Goal: Transaction & Acquisition: Purchase product/service

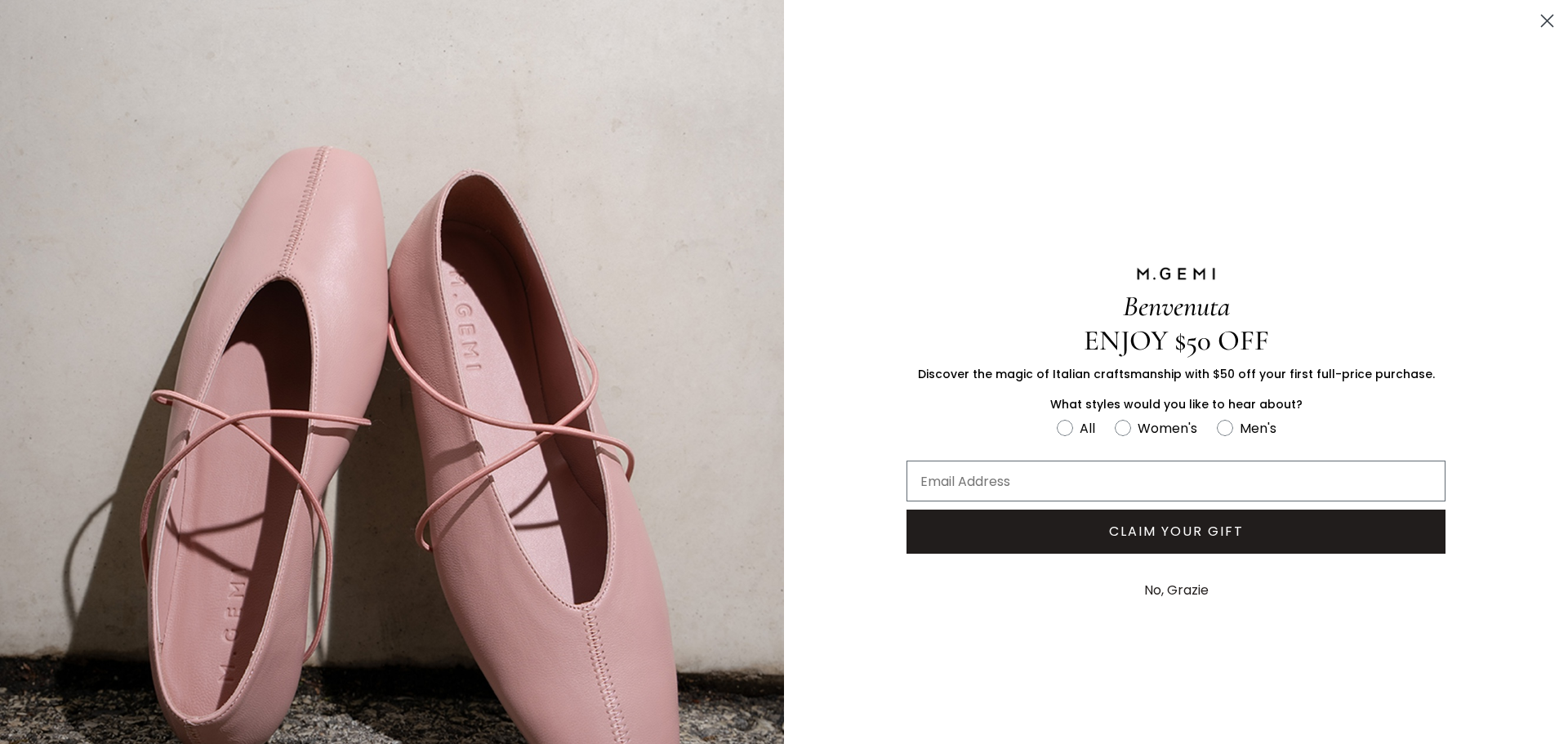
click at [1542, 23] on icon "Close dialog" at bounding box center [1548, 21] width 12 height 12
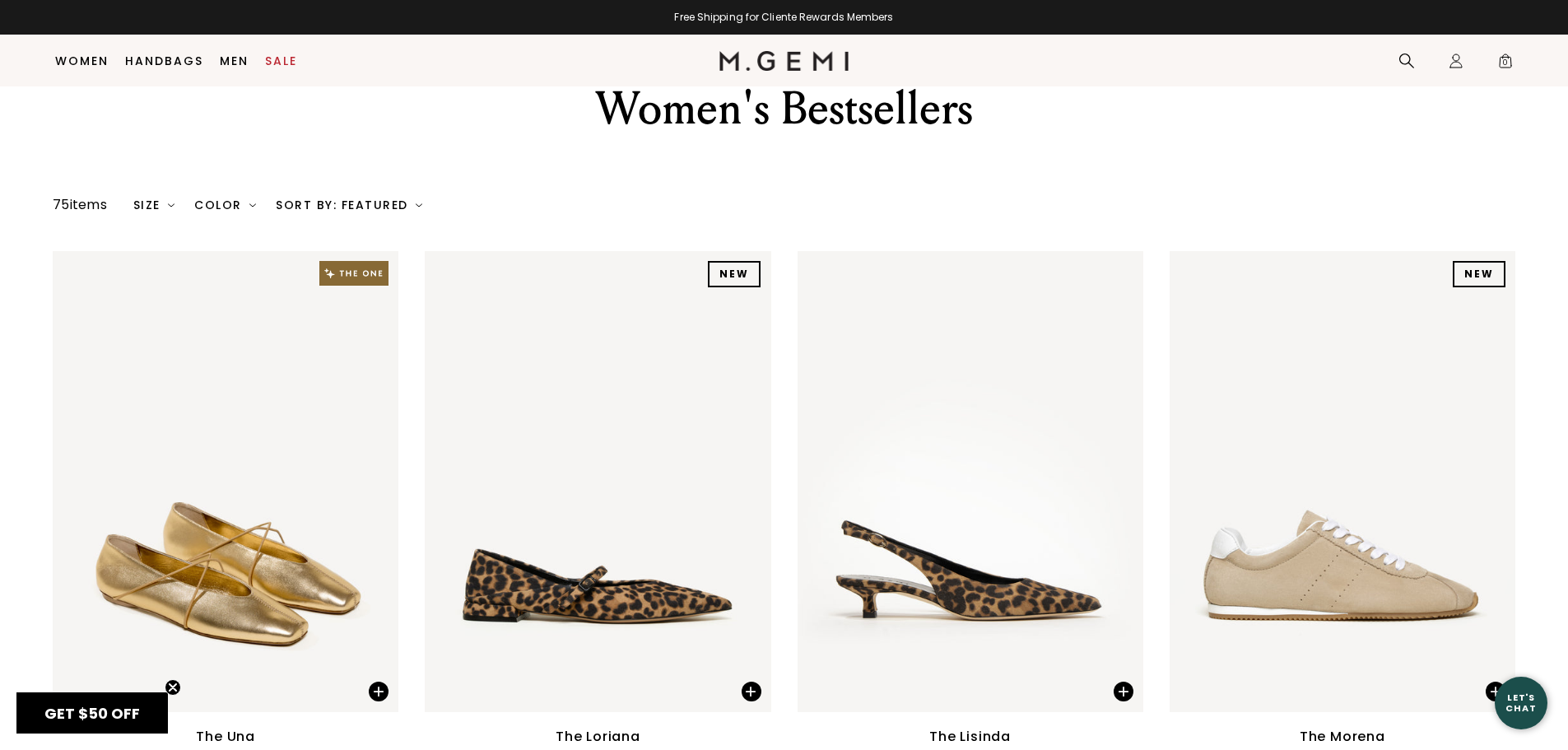
scroll to position [48, 0]
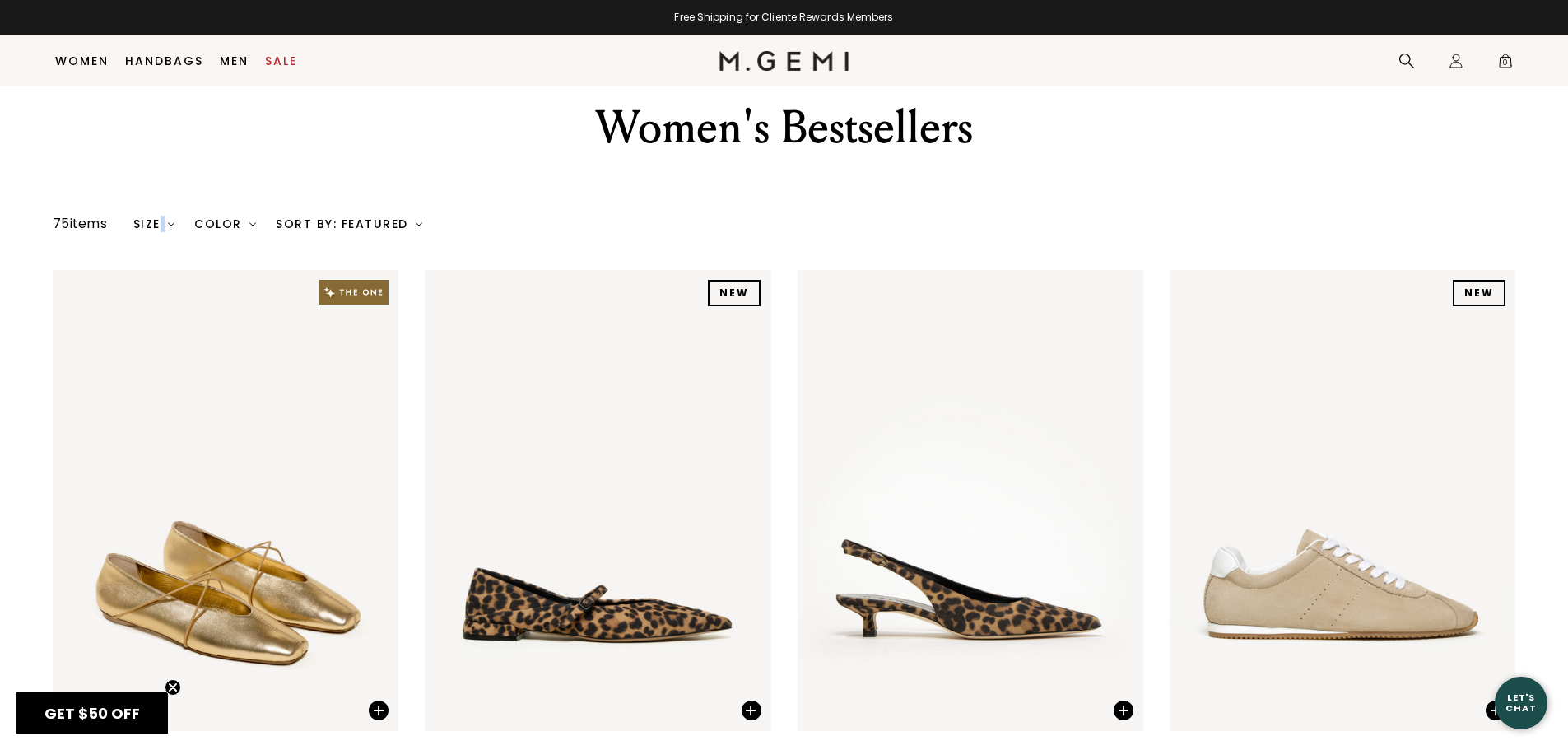
click at [163, 228] on div "Size" at bounding box center [153, 223] width 42 height 13
click at [236, 222] on div "Color" at bounding box center [225, 223] width 62 height 13
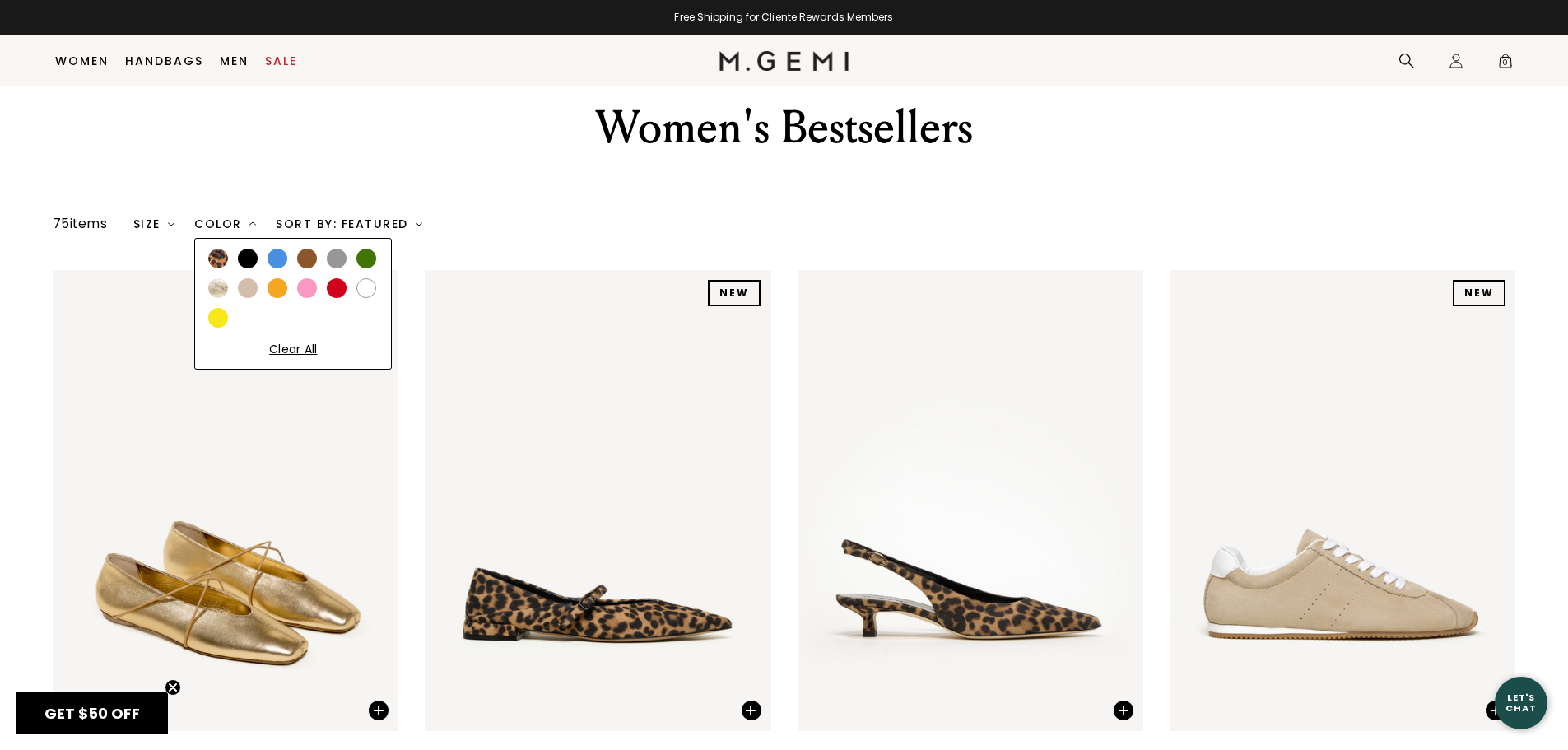
click at [258, 263] on div at bounding box center [247, 258] width 20 height 20
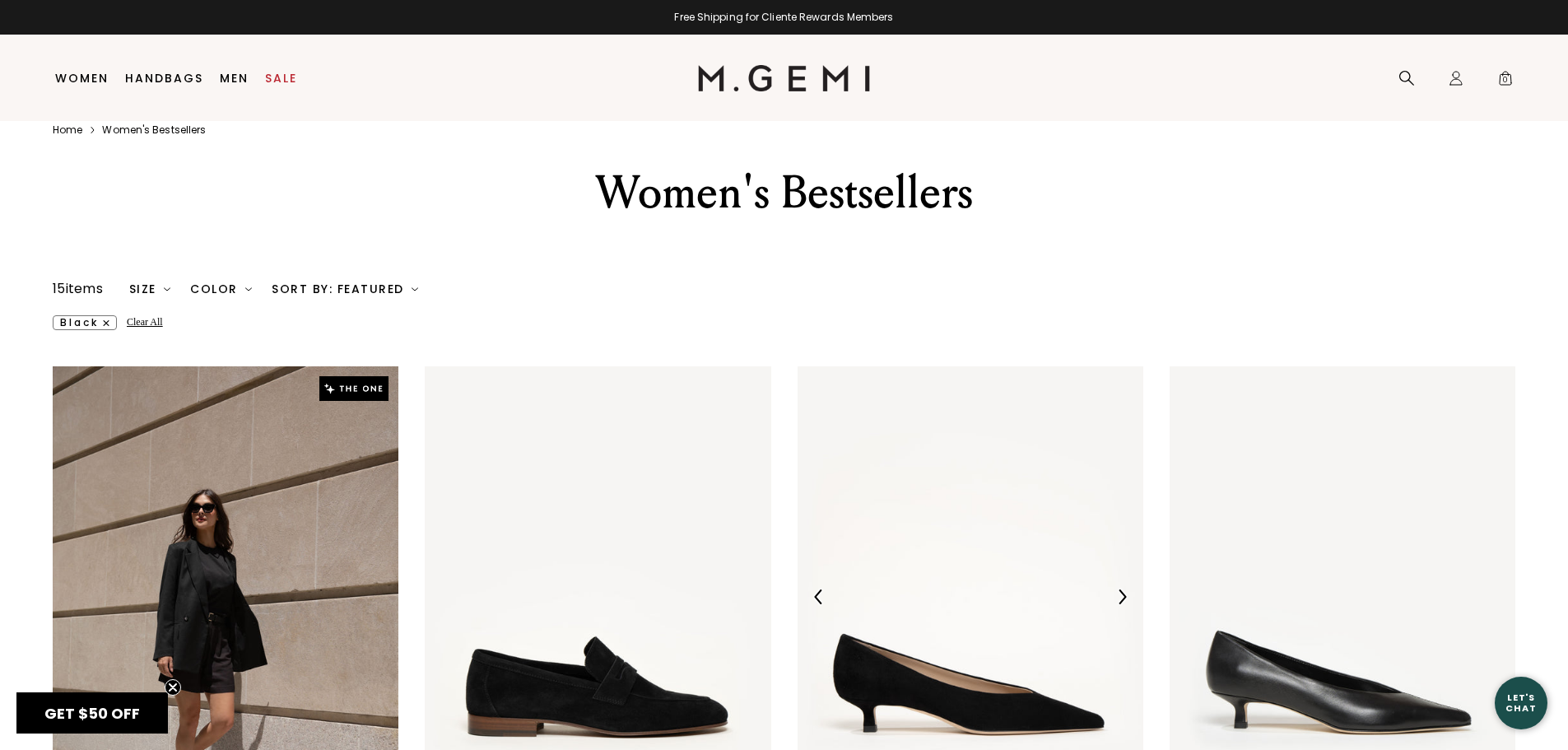
scroll to position [34, 0]
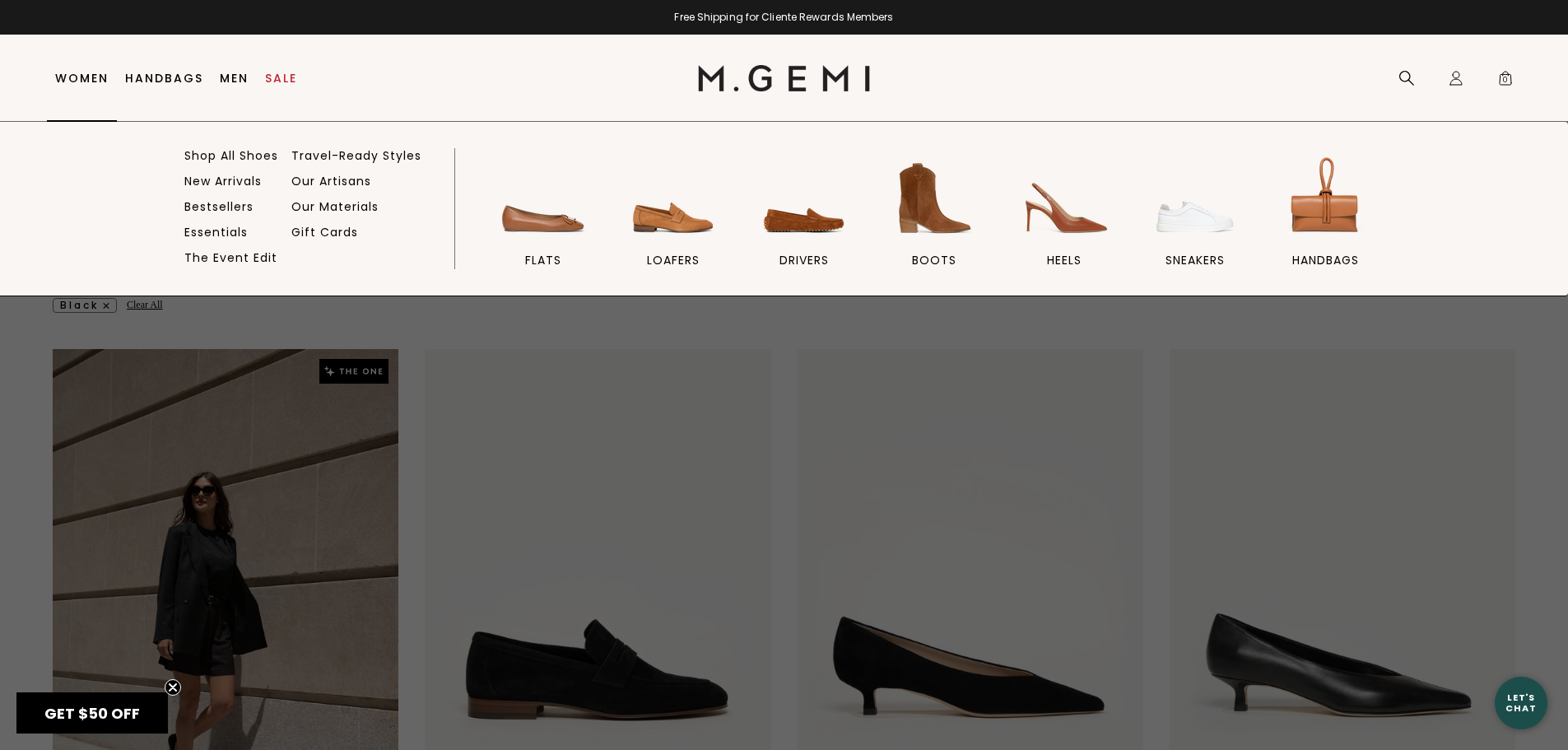
click at [98, 77] on link "Women" at bounding box center [81, 77] width 54 height 13
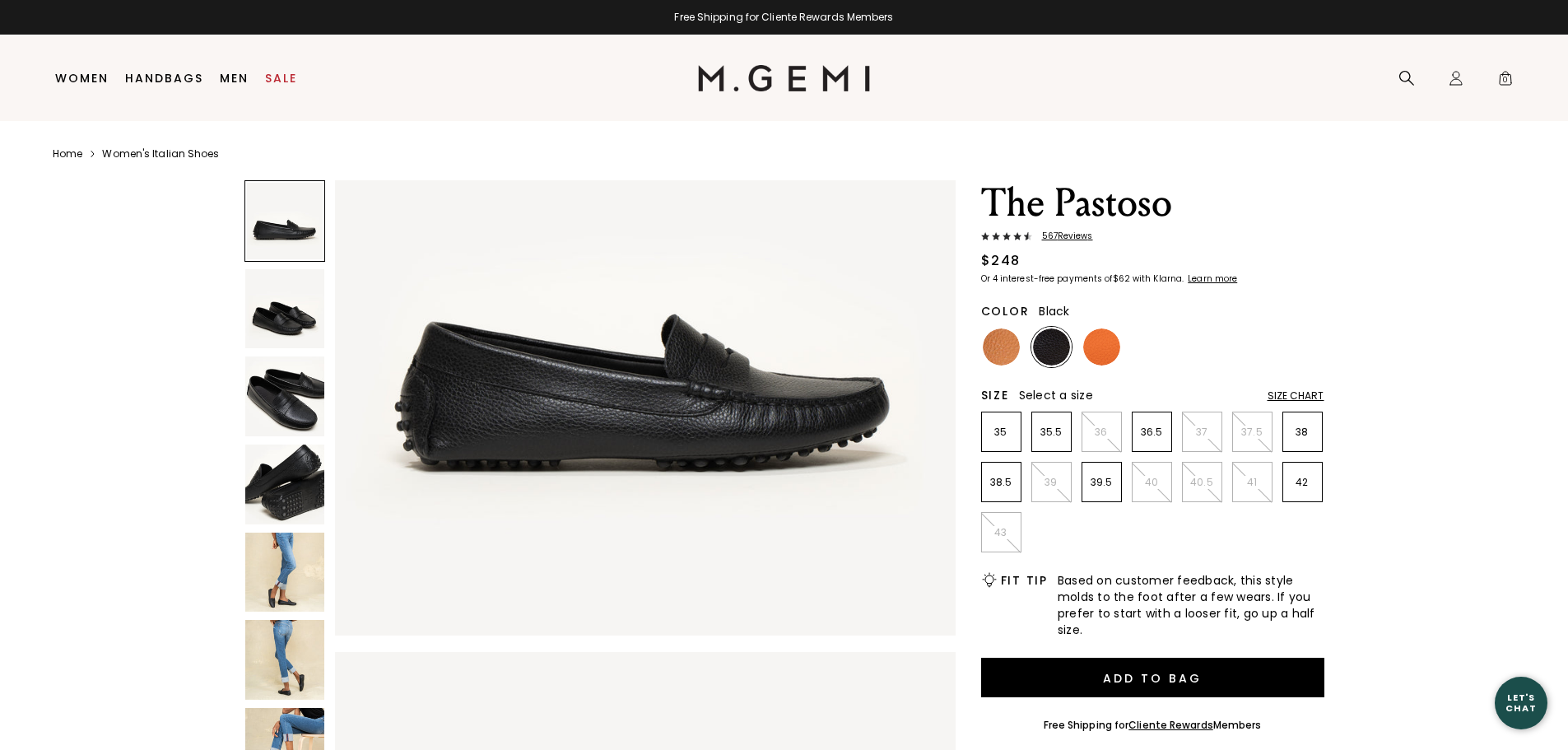
click at [295, 405] on img at bounding box center [285, 396] width 80 height 80
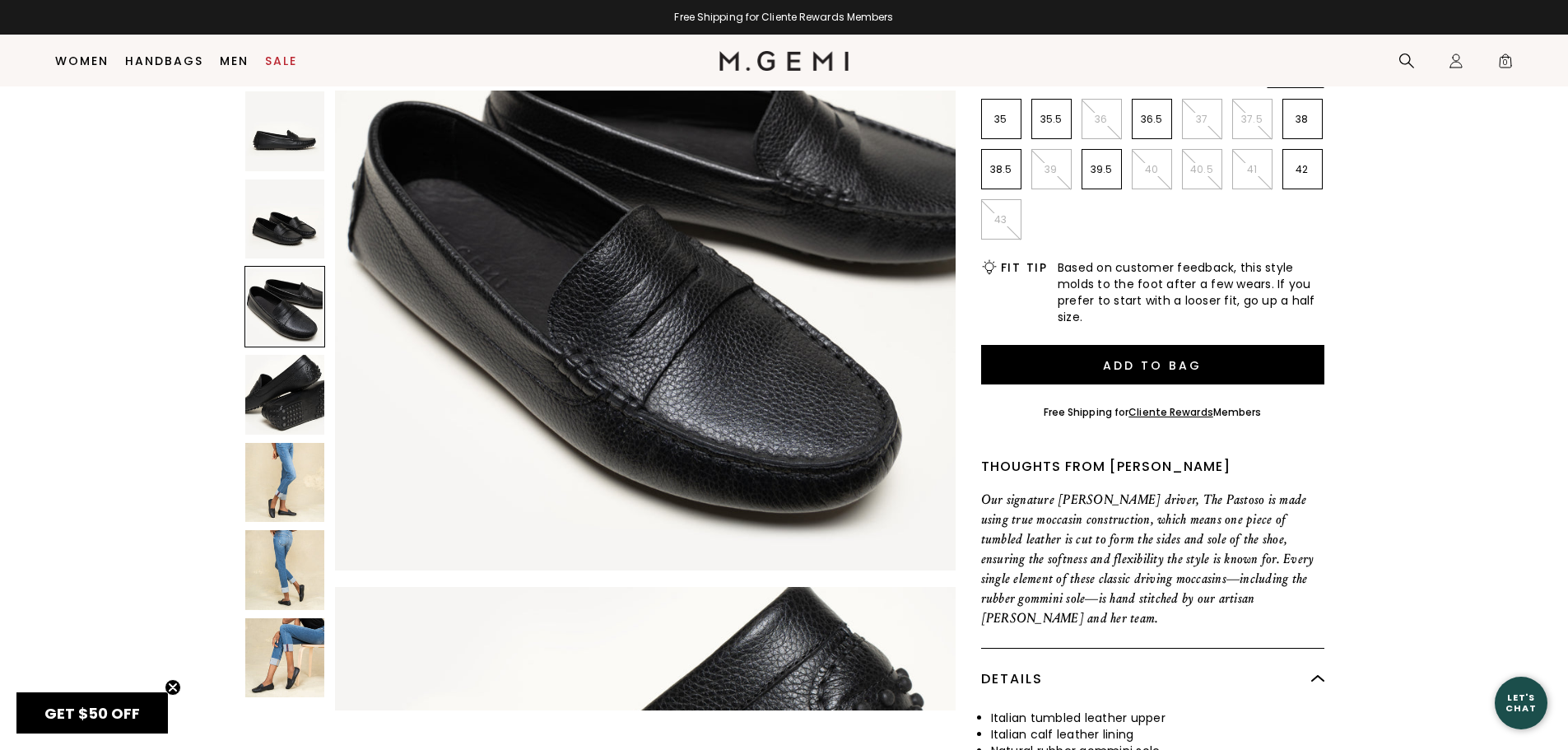
scroll to position [294, 0]
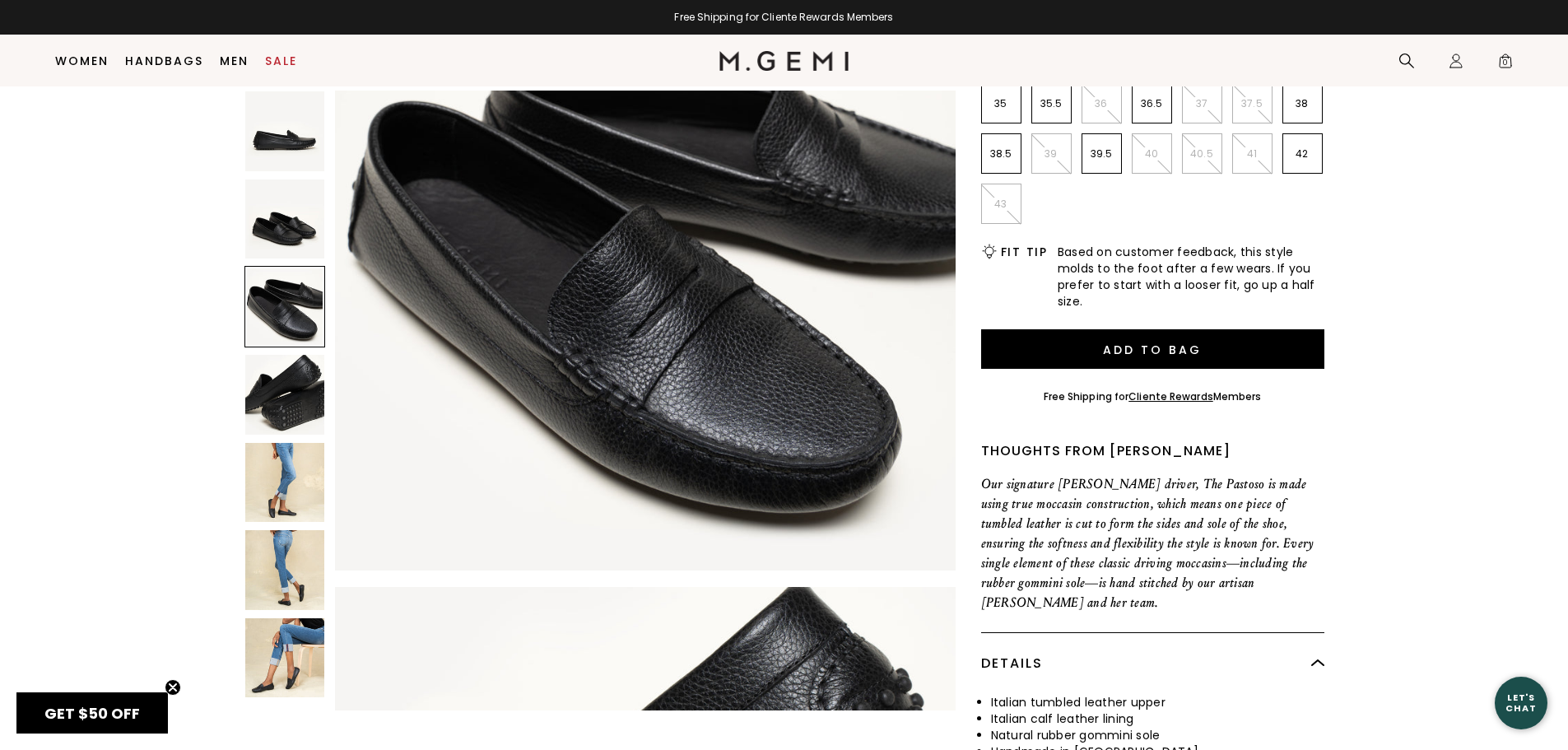
click at [299, 469] on img at bounding box center [285, 482] width 80 height 80
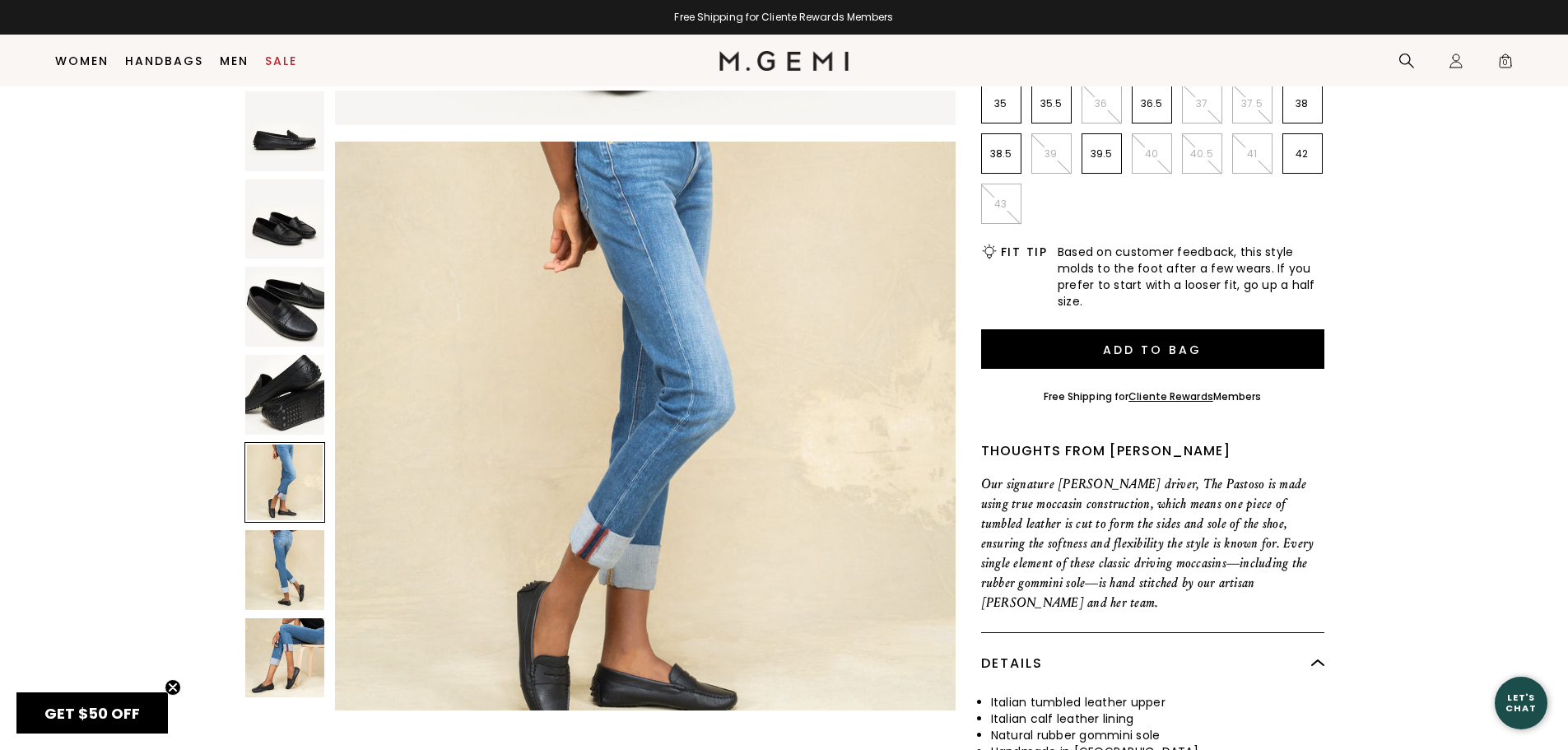
scroll to position [2496, 0]
click at [302, 177] on div at bounding box center [284, 400] width 81 height 619
click at [295, 158] on img at bounding box center [285, 132] width 80 height 80
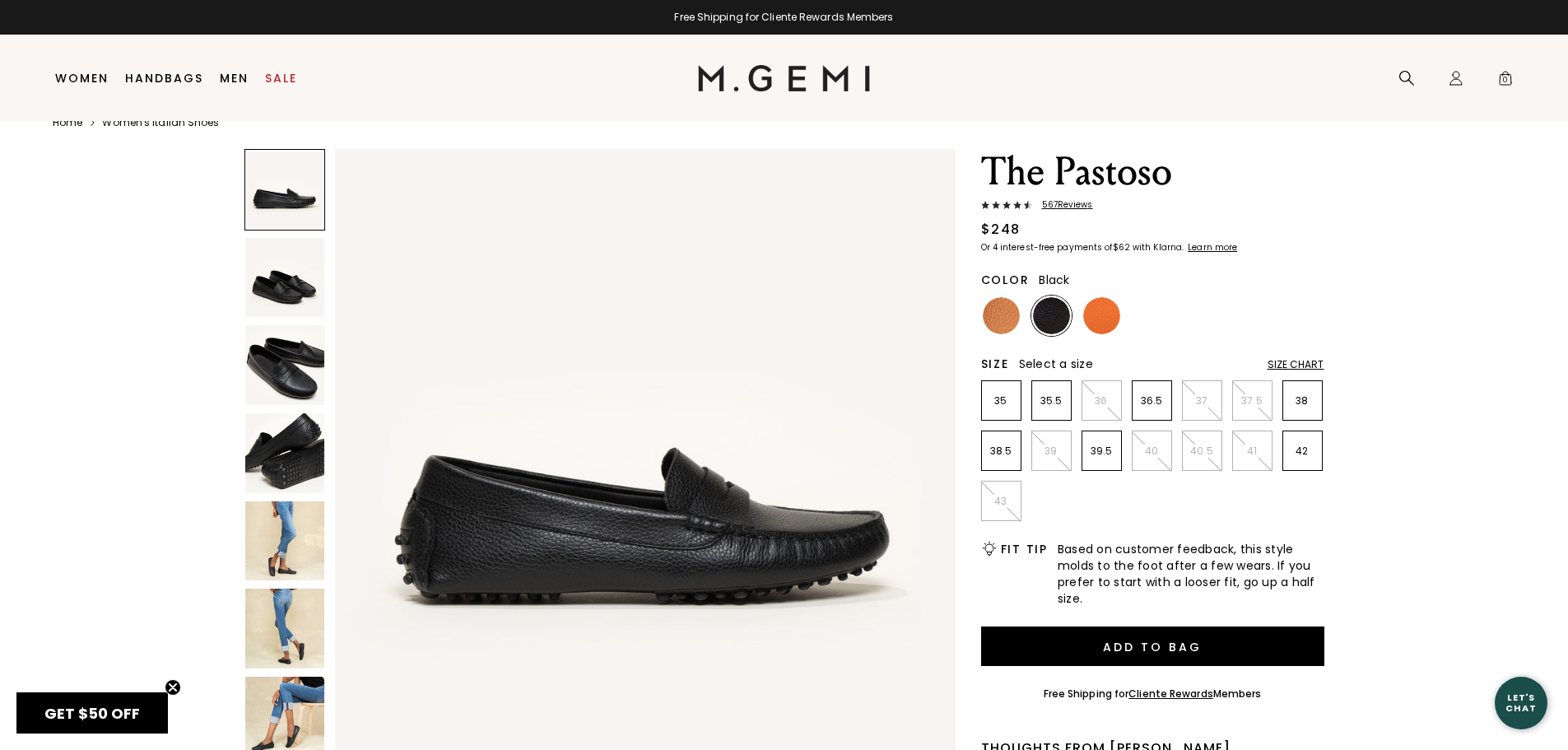
scroll to position [34, 0]
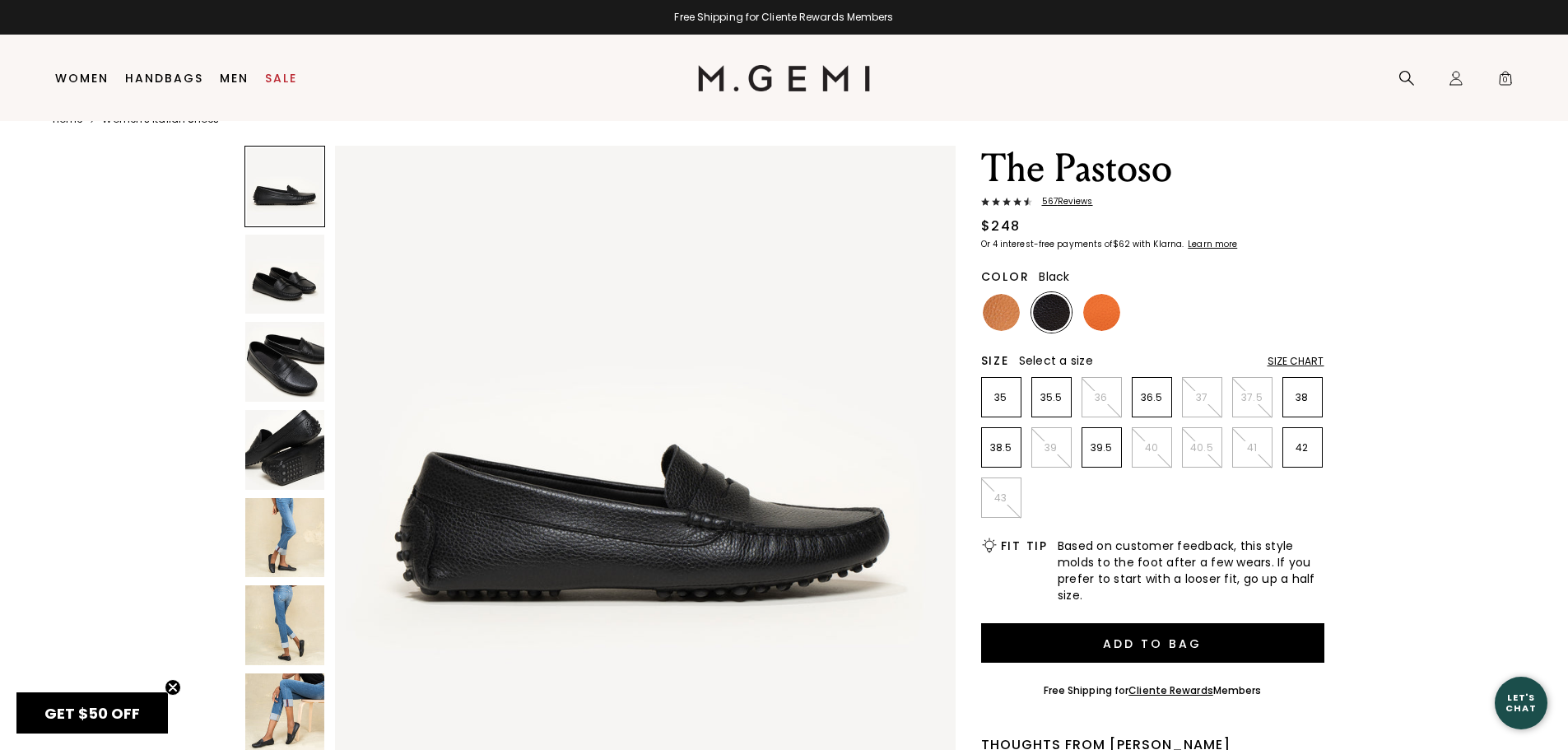
click at [299, 352] on img at bounding box center [285, 361] width 80 height 80
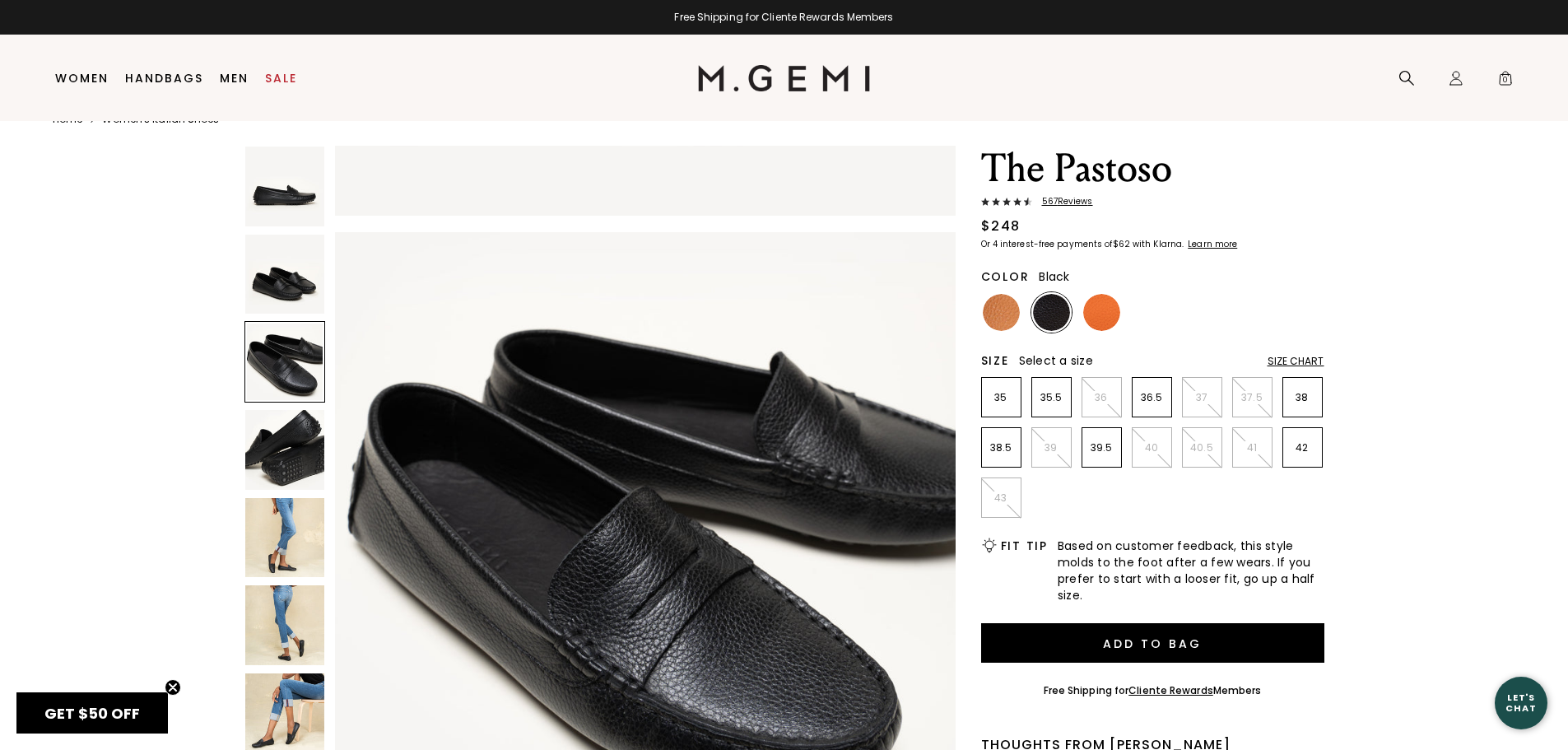
scroll to position [1248, 0]
